Goal: Task Accomplishment & Management: Manage account settings

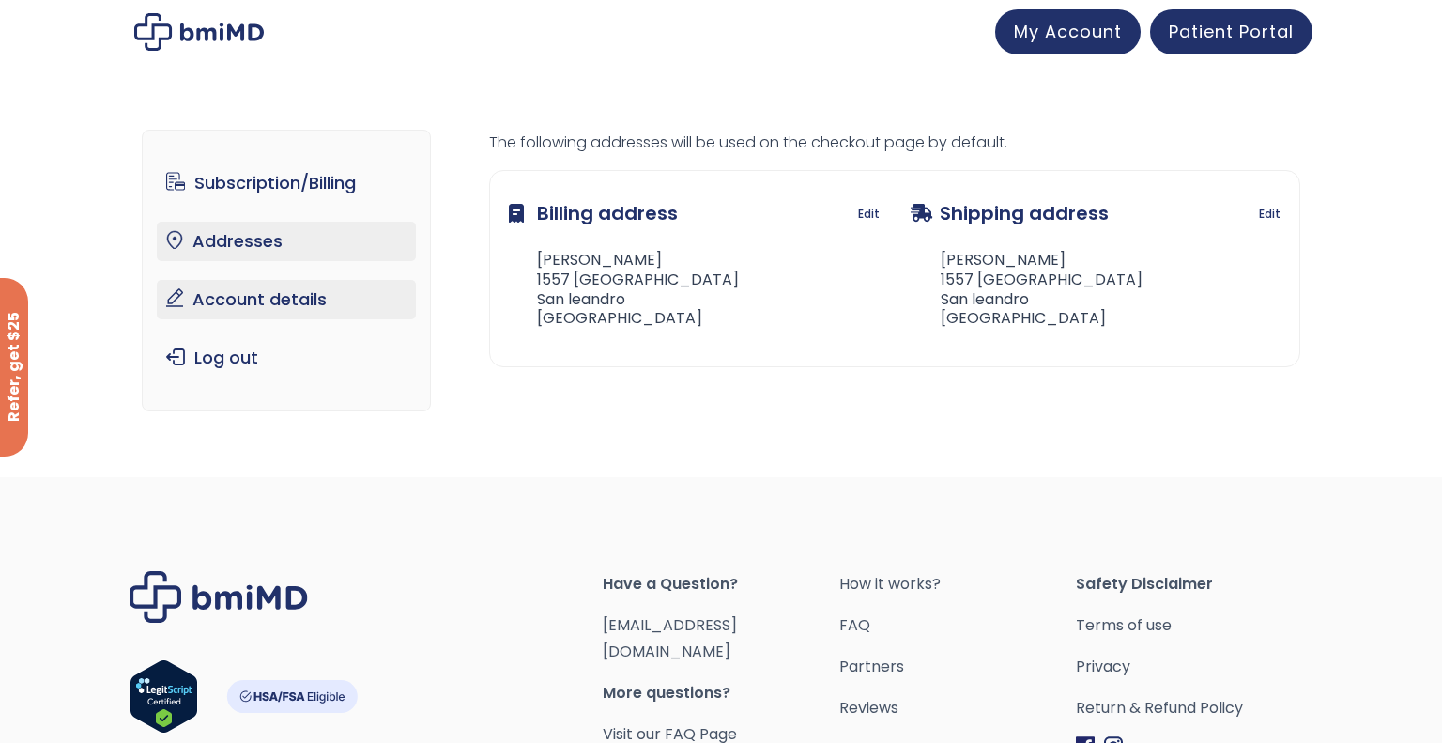
click at [282, 301] on link "Account details" at bounding box center [287, 299] width 260 height 39
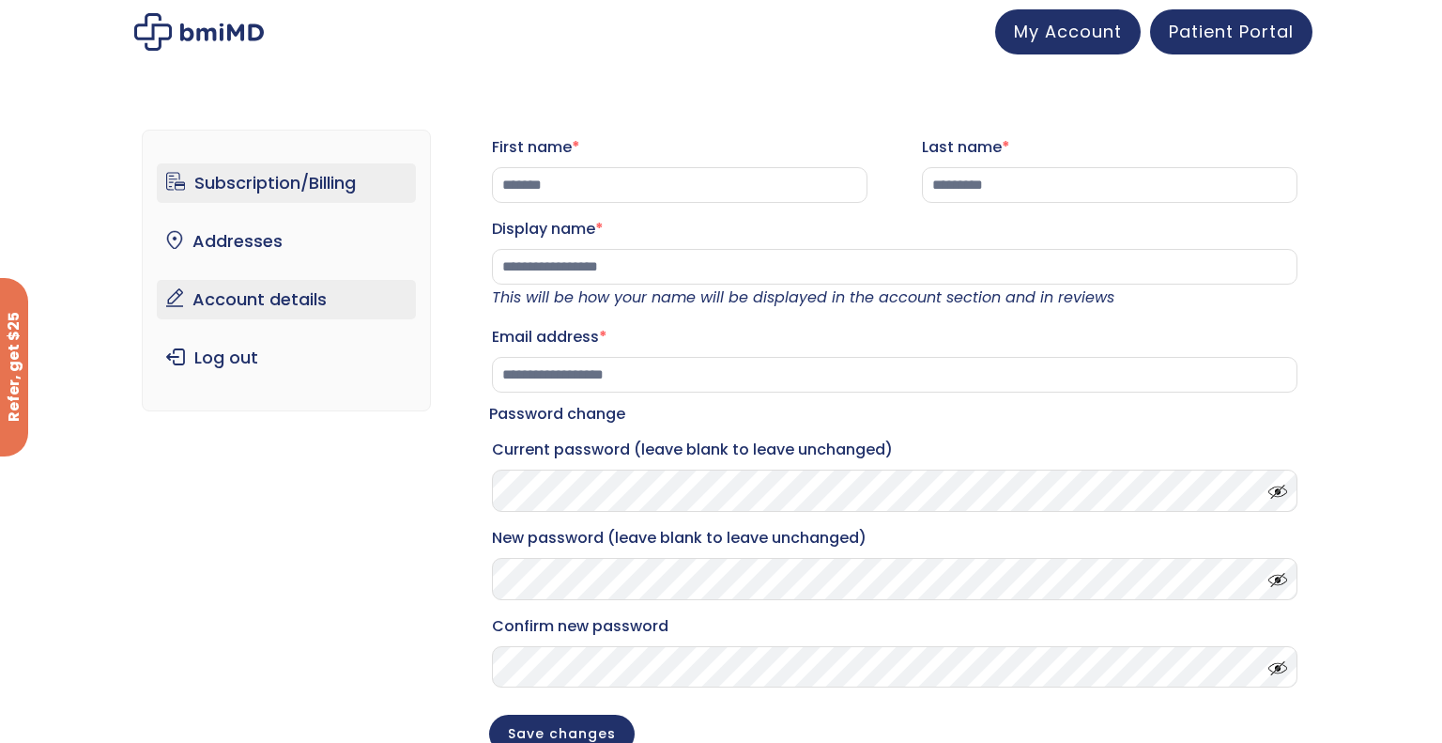
click at [260, 189] on link "Subscription/Billing" at bounding box center [287, 182] width 260 height 39
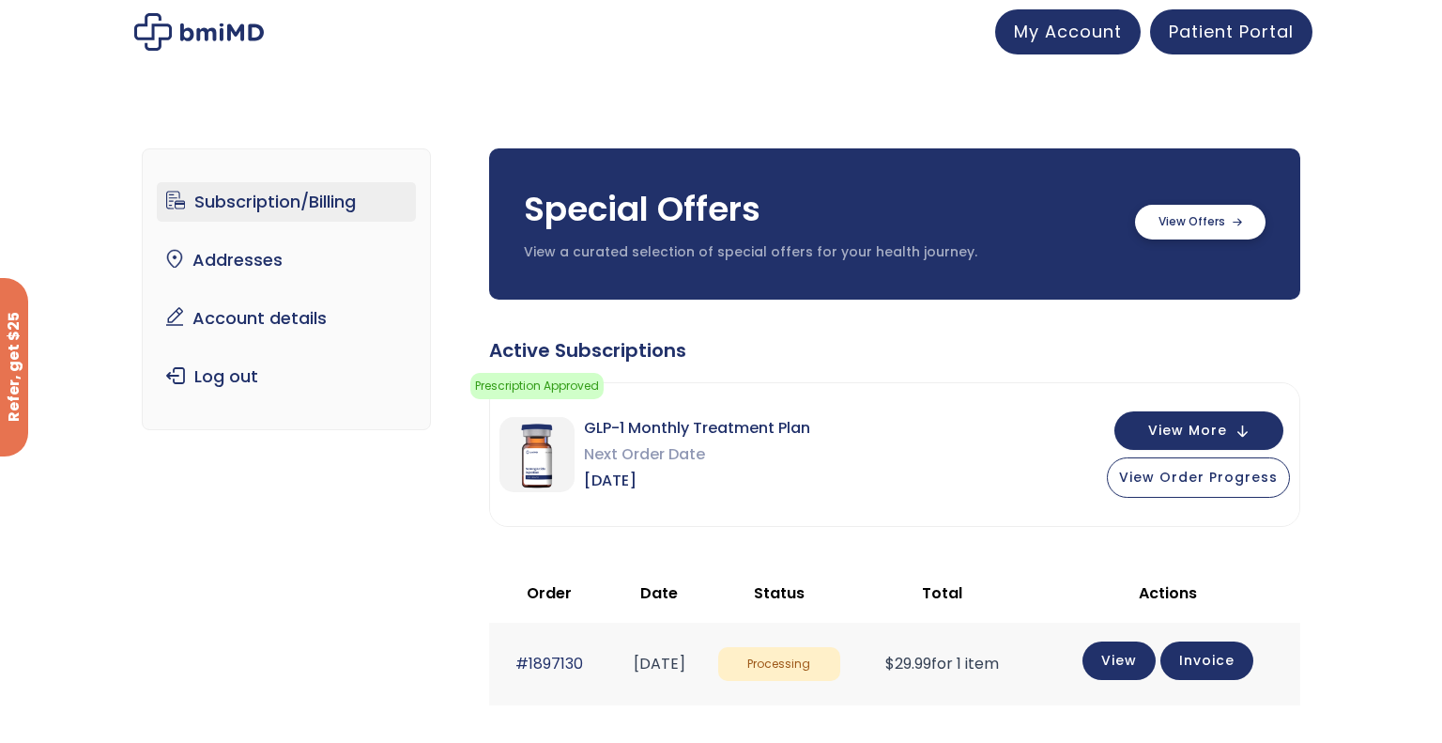
click at [1175, 228] on label at bounding box center [1200, 222] width 131 height 35
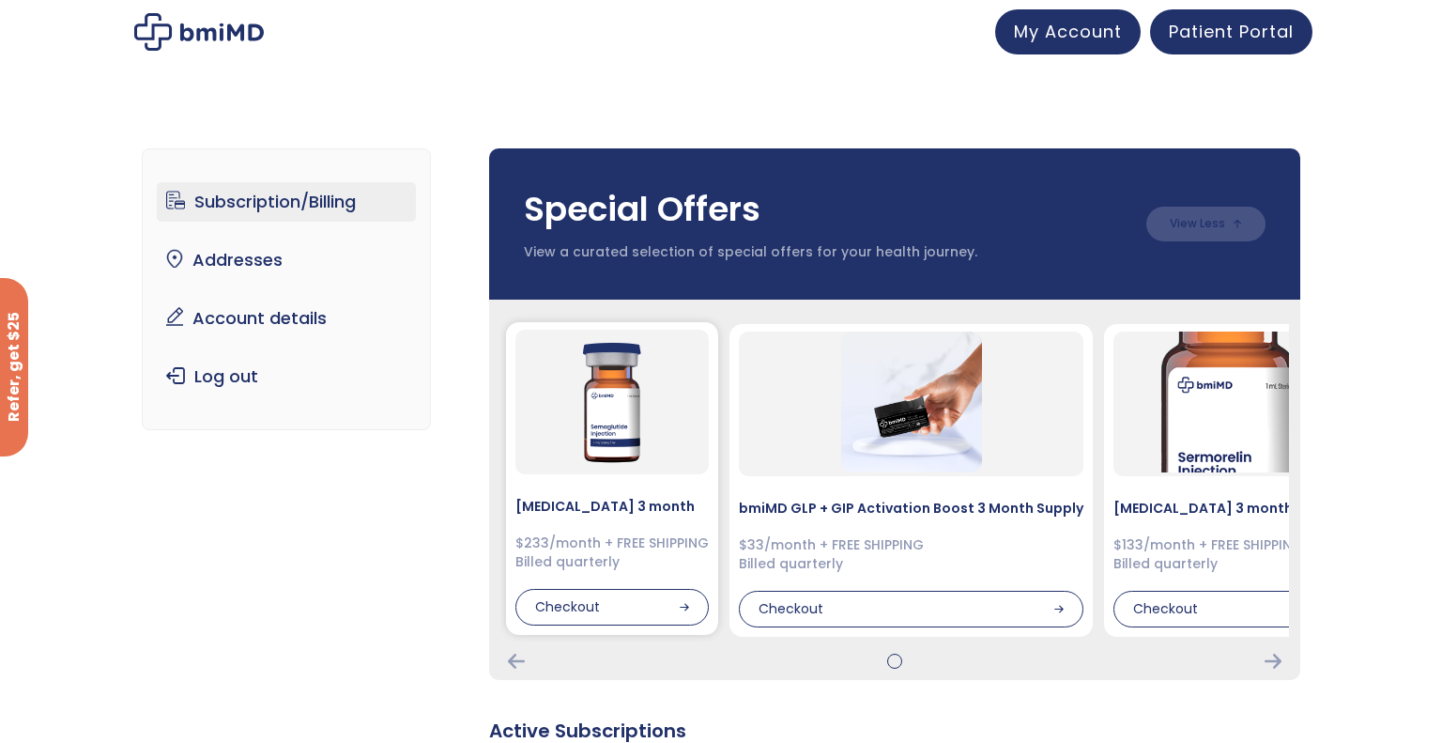
click at [595, 547] on div "$233/month + FREE SHIPPING Billed quarterly" at bounding box center [611, 552] width 193 height 37
click at [576, 609] on div "Checkout" at bounding box center [611, 608] width 193 height 38
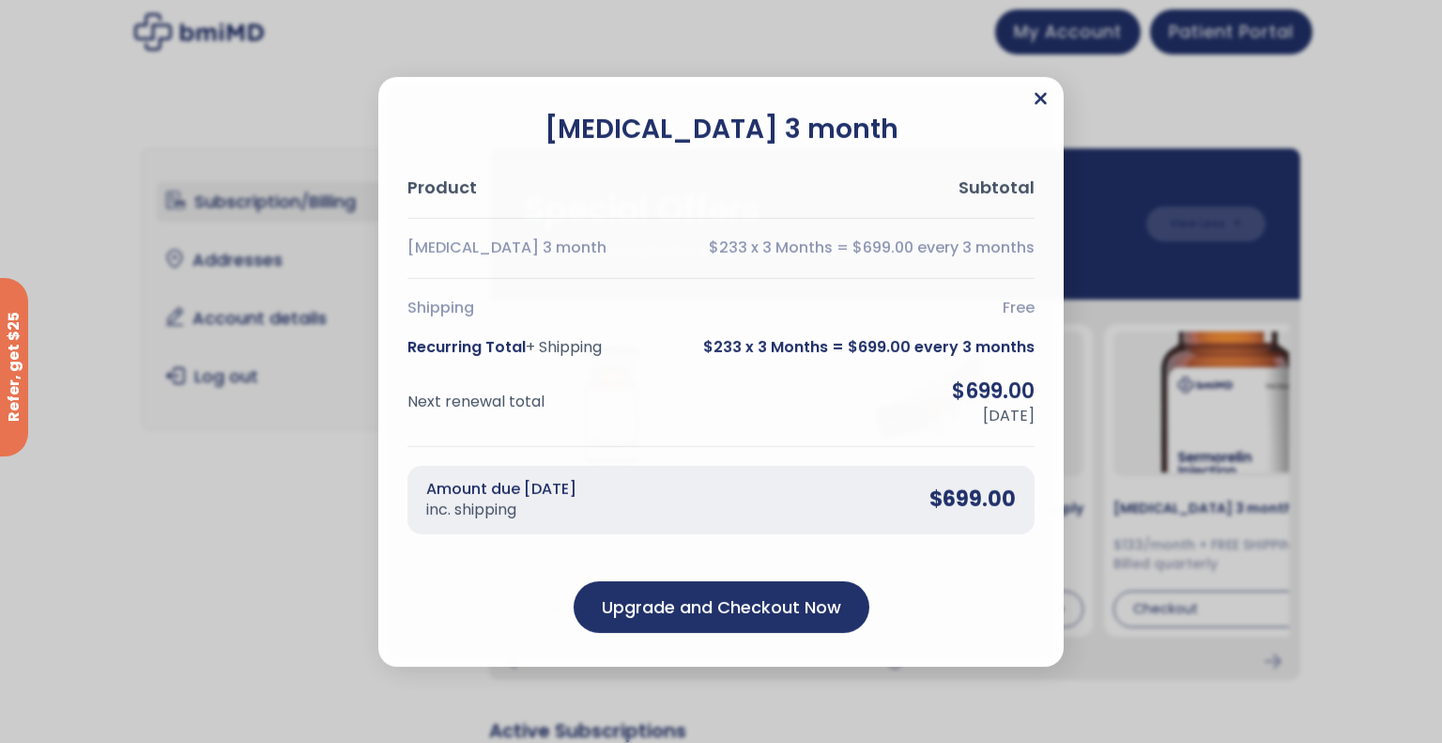
click at [1041, 101] on icon "Close" at bounding box center [1041, 98] width 14 height 19
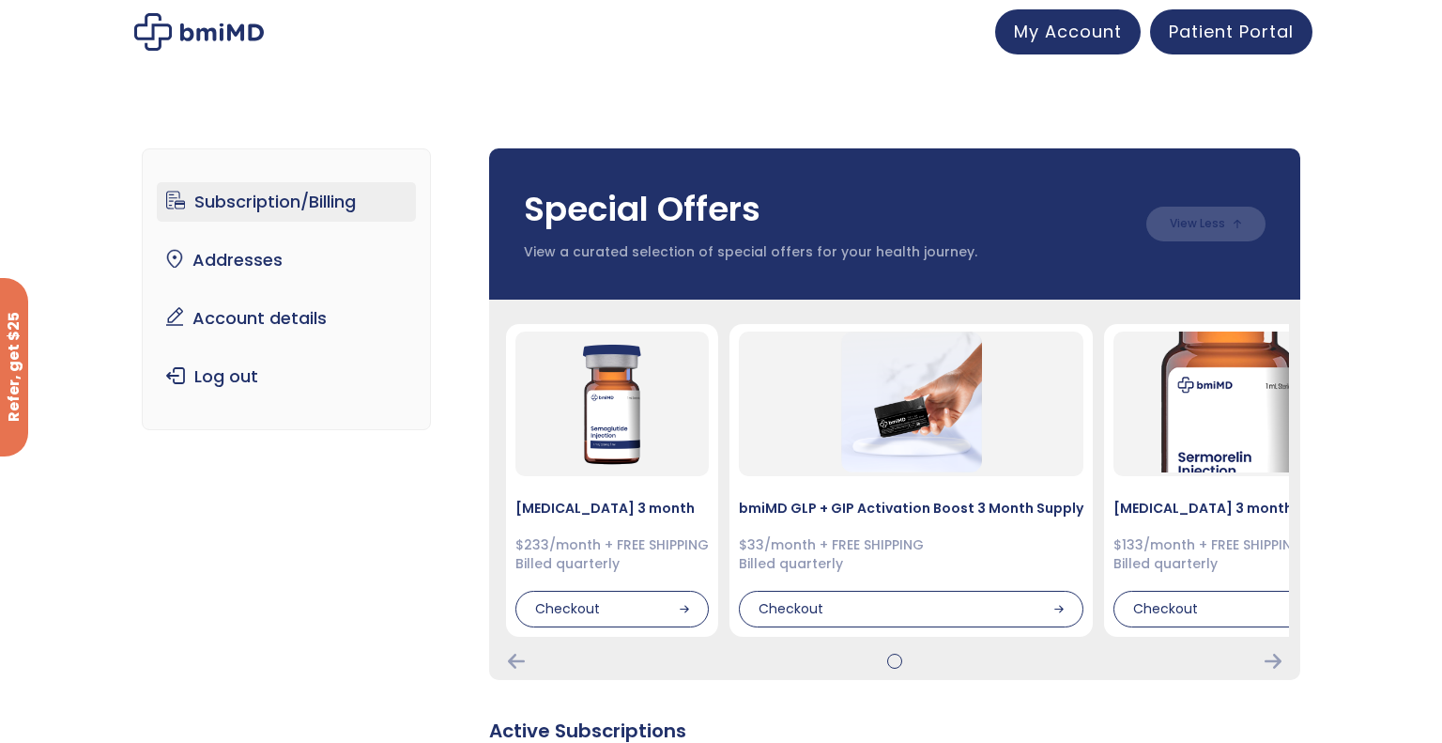
click at [1191, 38] on span "Patient Portal" at bounding box center [1231, 28] width 125 height 23
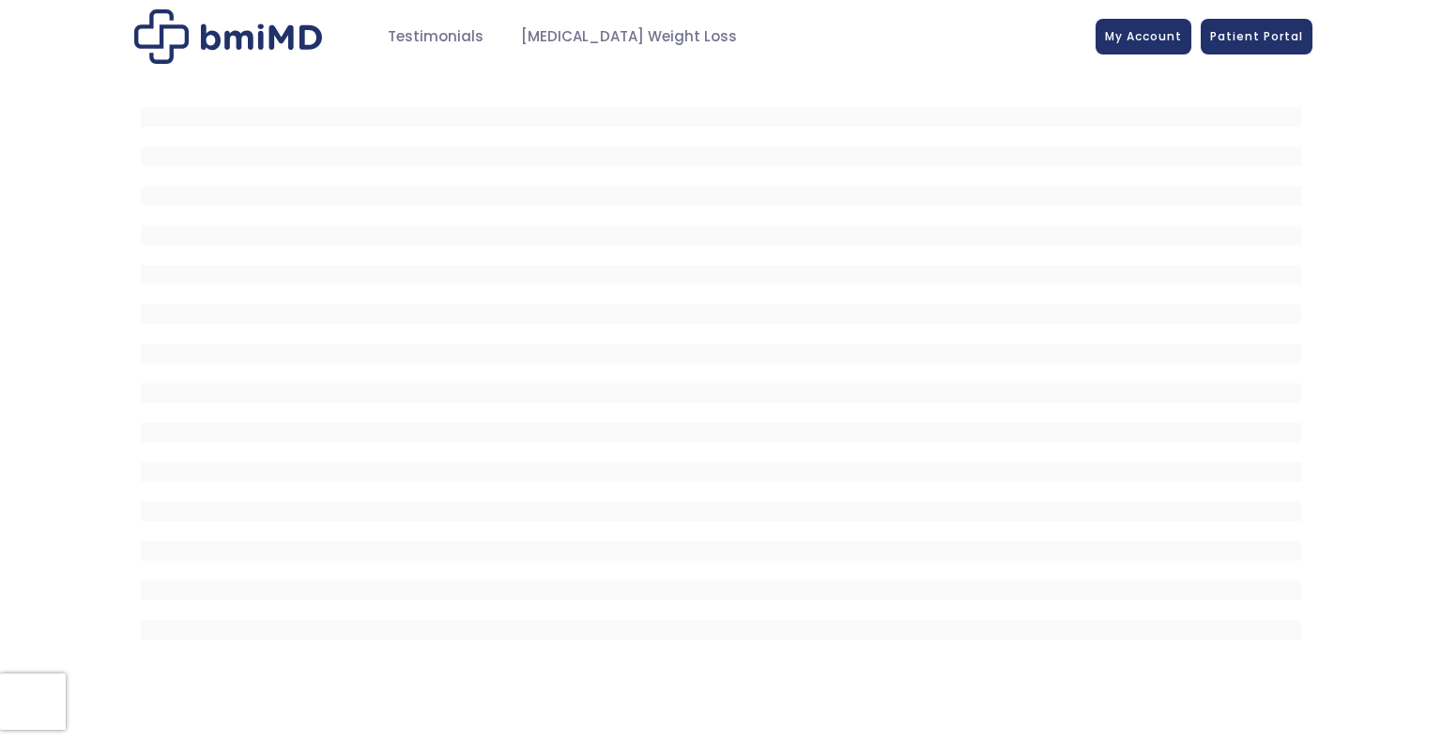
click at [1199, 43] on div "My Account" at bounding box center [1143, 37] width 115 height 36
click at [1135, 32] on span "My Account" at bounding box center [1143, 33] width 77 height 16
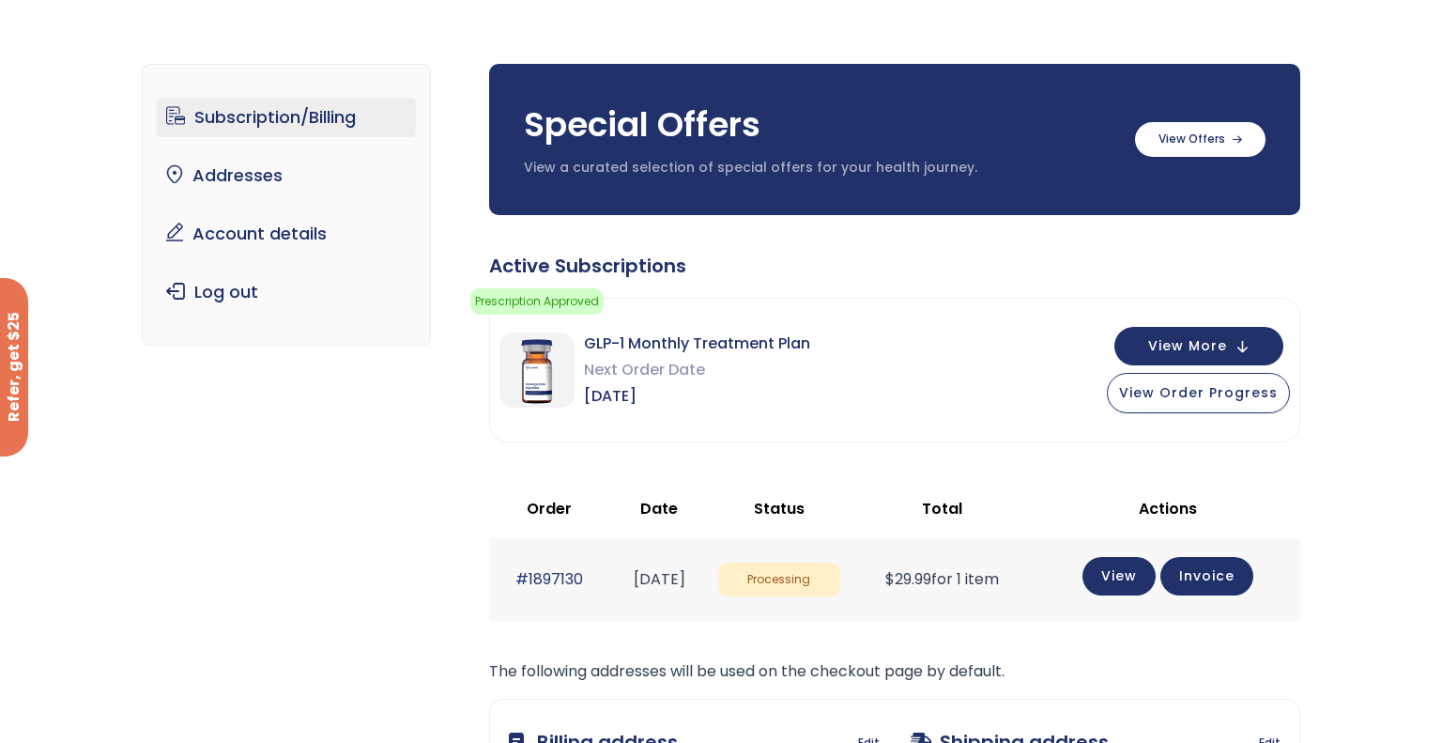
scroll to position [113, 0]
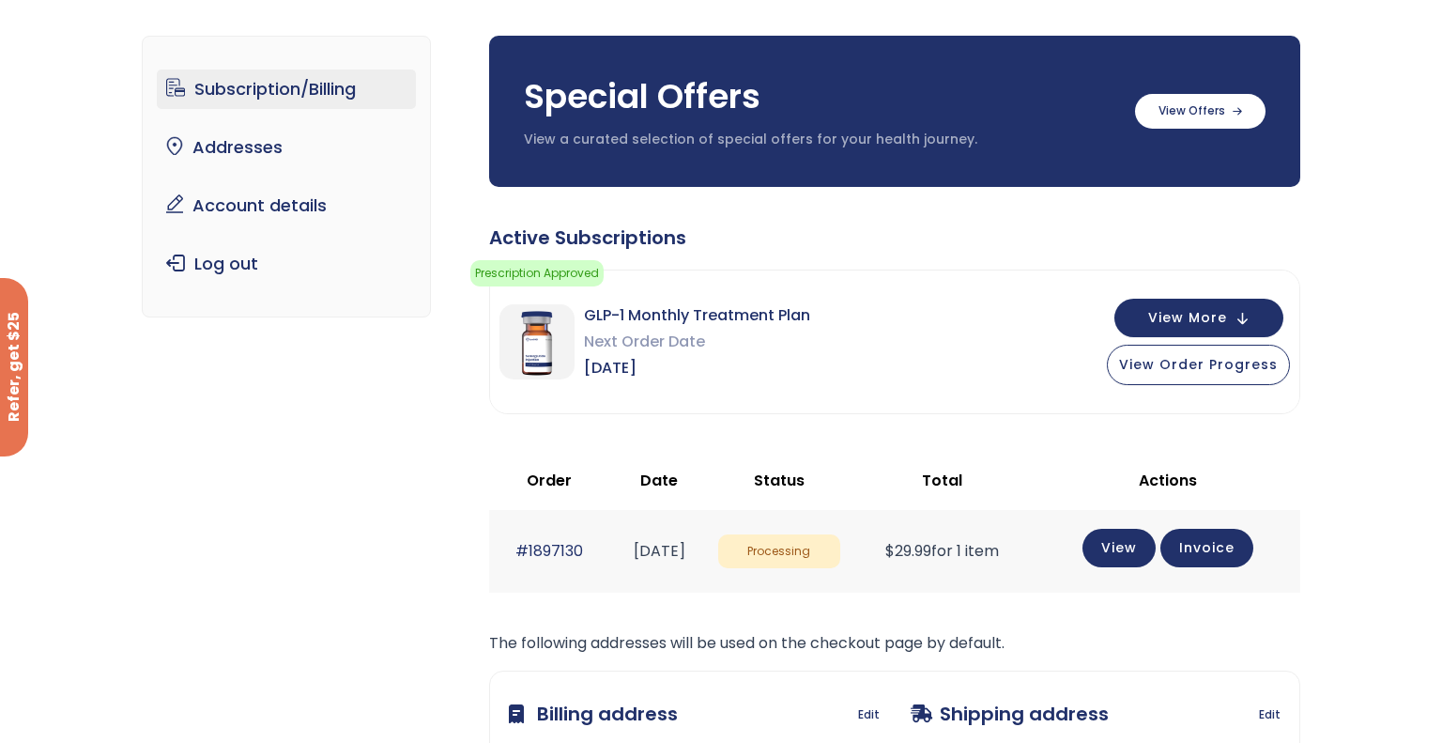
click at [1405, 149] on div "Subscription/Billing bmiRewards Addresses Account details Submit a Review Log o…" at bounding box center [721, 493] width 1442 height 990
